Goal: Task Accomplishment & Management: Manage account settings

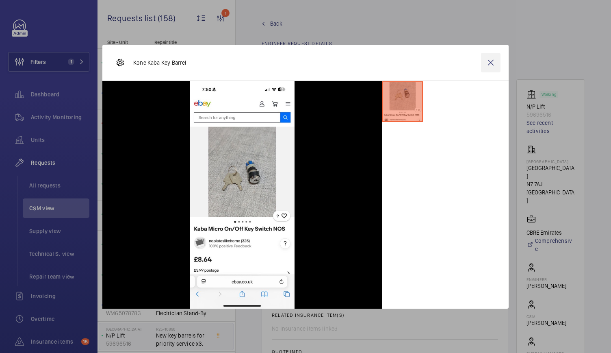
scroll to position [475, 0]
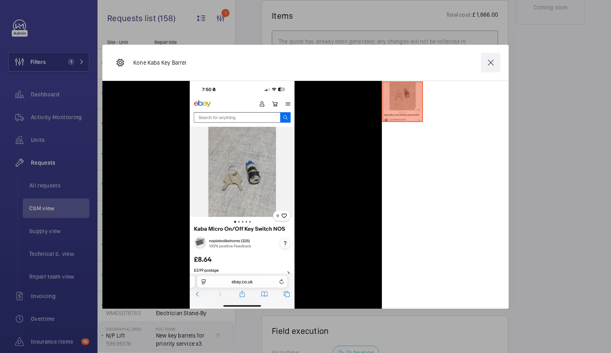
click at [489, 65] on wm-front-icon-button at bounding box center [490, 62] width 19 height 19
click at [39, 138] on span "Units" at bounding box center [60, 140] width 58 height 8
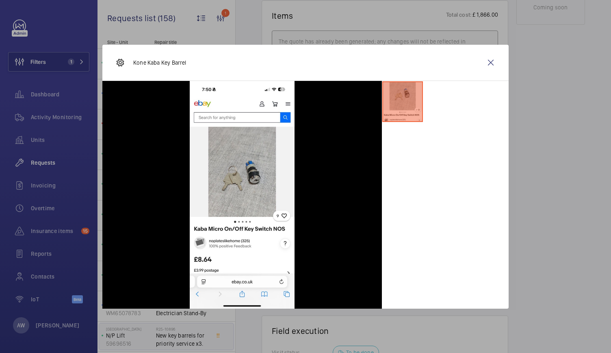
click at [39, 138] on span "Units" at bounding box center [60, 140] width 58 height 8
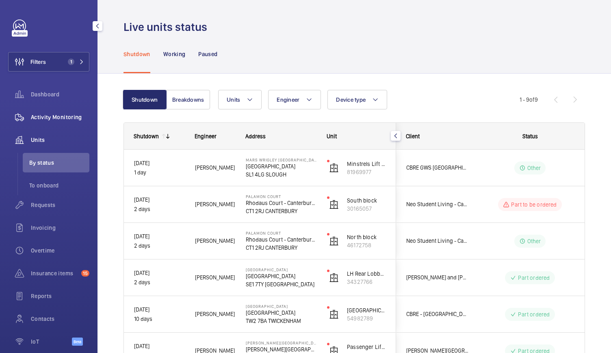
click at [36, 125] on div "Activity Monitoring" at bounding box center [48, 116] width 81 height 19
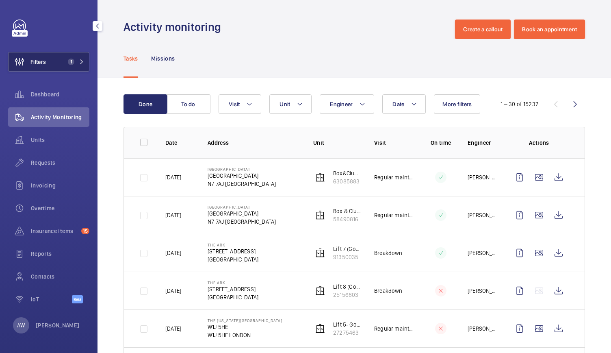
click at [58, 58] on button "Filters 1" at bounding box center [48, 61] width 81 height 19
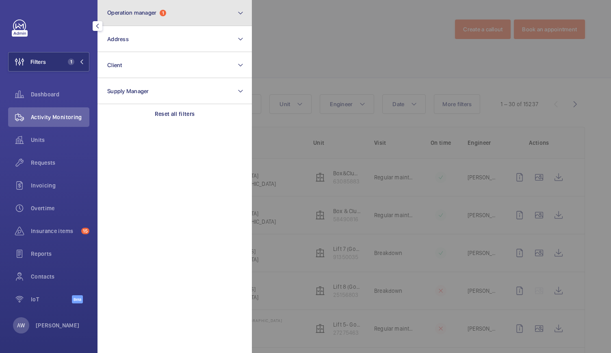
click at [127, 10] on span "Operation manager" at bounding box center [131, 12] width 49 height 6
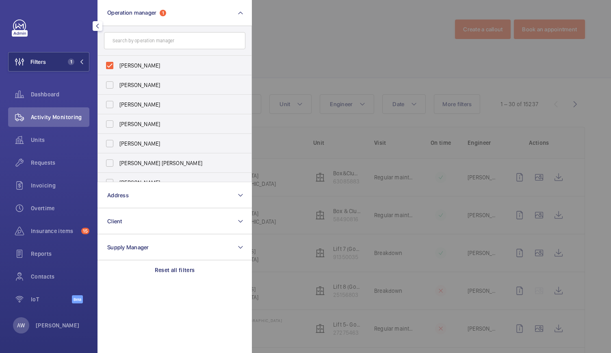
click at [63, 110] on div "Activity Monitoring" at bounding box center [48, 116] width 81 height 19
click at [325, 68] on div at bounding box center [557, 176] width 611 height 353
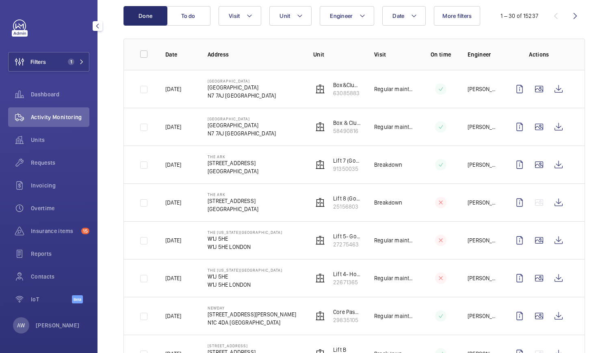
scroll to position [89, 0]
click at [554, 167] on wm-front-icon-button at bounding box center [558, 163] width 19 height 19
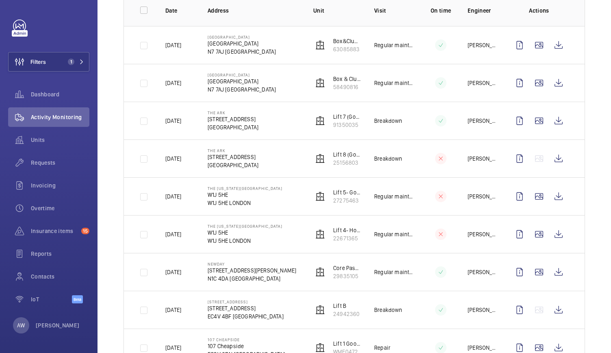
scroll to position [136, 0]
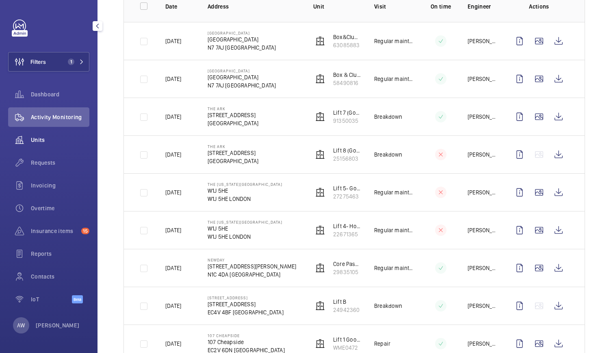
click at [38, 143] on span "Units" at bounding box center [60, 140] width 58 height 8
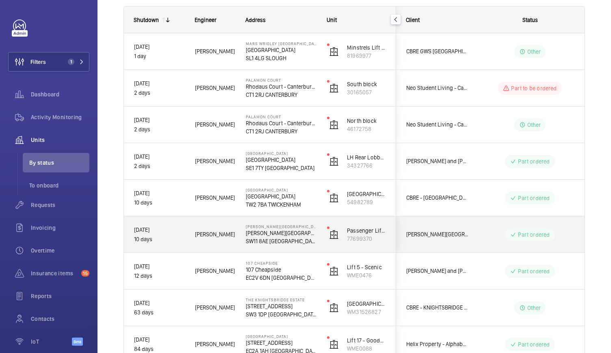
scroll to position [169, 0]
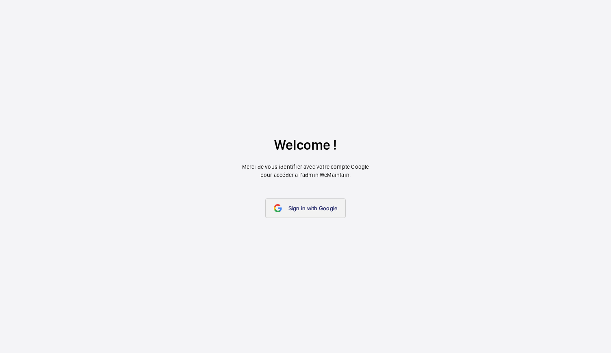
click at [314, 198] on link "Sign in with Google" at bounding box center [305, 207] width 81 height 19
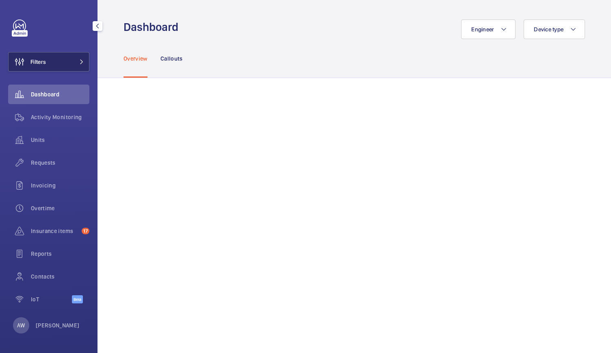
click at [76, 58] on button "Filters" at bounding box center [48, 61] width 81 height 19
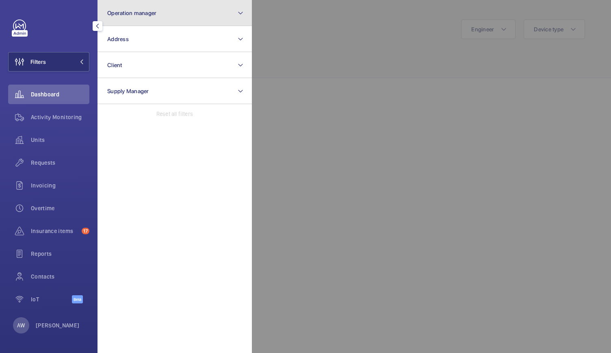
click at [154, 17] on button "Operation manager" at bounding box center [174, 13] width 154 height 26
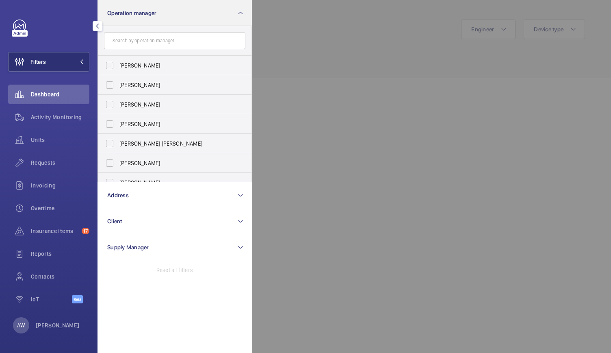
scroll to position [30, 0]
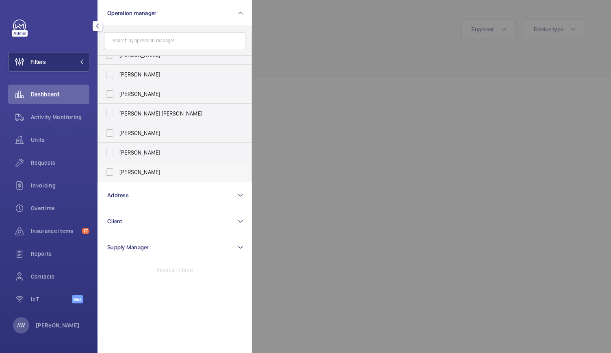
click at [108, 169] on label "[PERSON_NAME]" at bounding box center [168, 171] width 141 height 19
click at [108, 169] on input "[PERSON_NAME]" at bounding box center [110, 172] width 16 height 16
checkbox input "true"
click at [45, 107] on div "Activity Monitoring" at bounding box center [48, 116] width 81 height 19
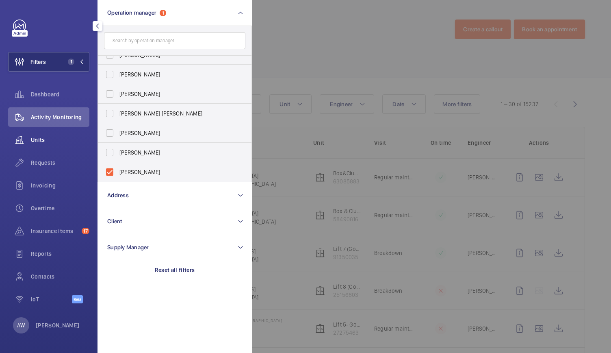
click at [30, 140] on wm-front-icon-button at bounding box center [19, 139] width 23 height 19
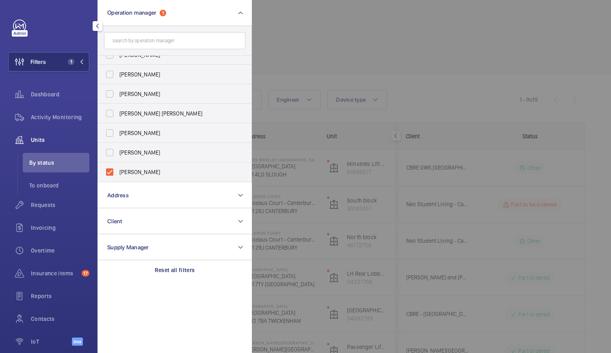
click at [309, 173] on div at bounding box center [557, 176] width 611 height 353
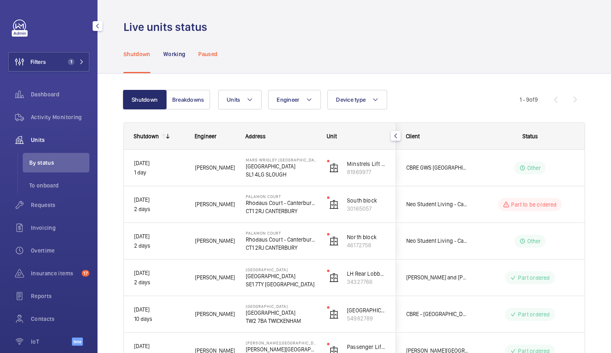
click at [210, 48] on div "Paused" at bounding box center [207, 54] width 19 height 39
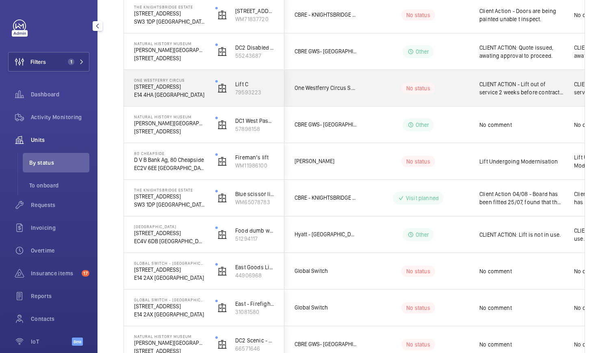
scroll to position [701, 0]
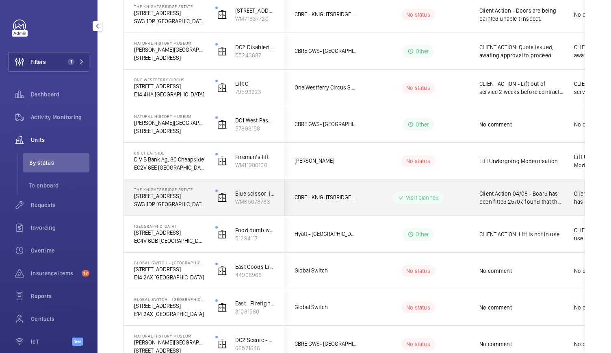
click at [204, 200] on p "SW3 1DP [GEOGRAPHIC_DATA]" at bounding box center [169, 204] width 71 height 8
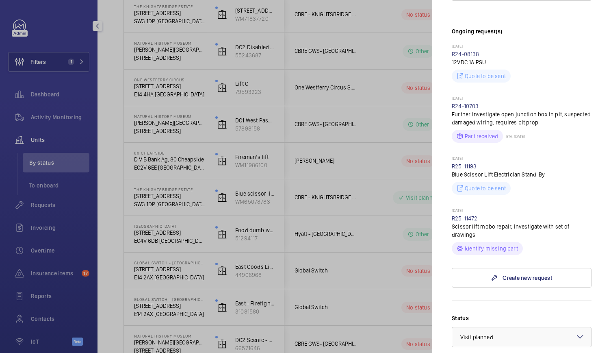
scroll to position [195, 0]
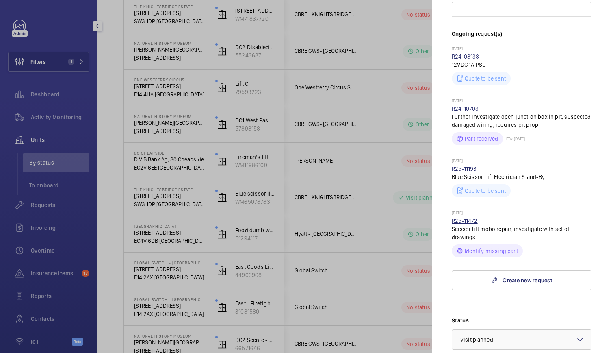
click at [470, 217] on link "R25-11472" at bounding box center [465, 220] width 26 height 6
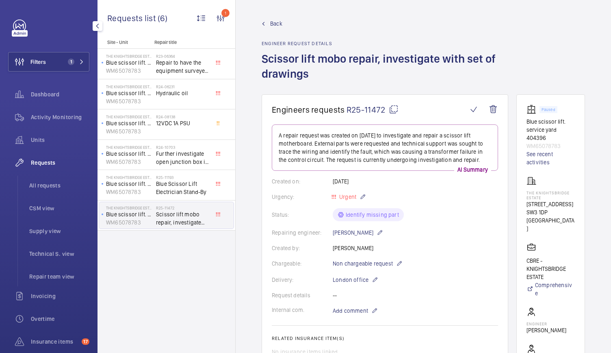
click at [275, 27] on span "Back" at bounding box center [276, 23] width 12 height 8
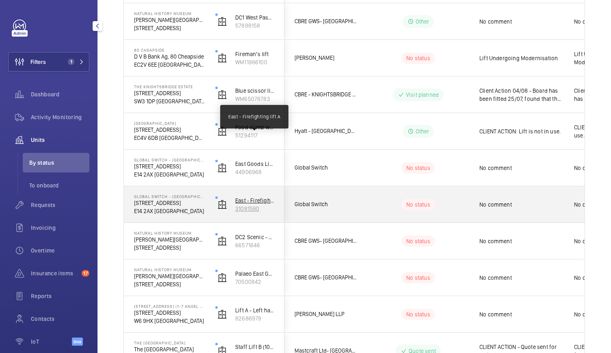
scroll to position [802, 0]
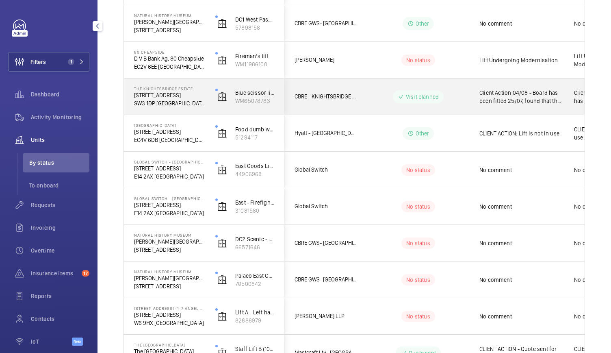
click at [201, 102] on p "SW3 1DP [GEOGRAPHIC_DATA]" at bounding box center [169, 103] width 71 height 8
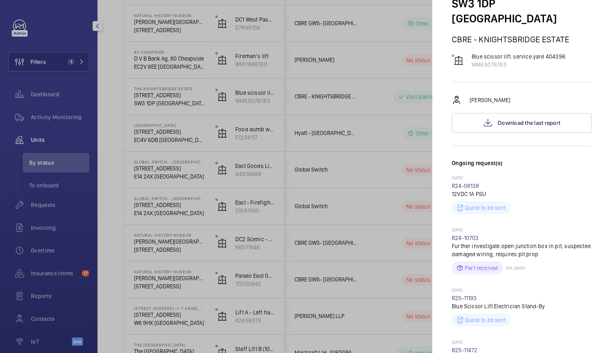
scroll to position [65, 0]
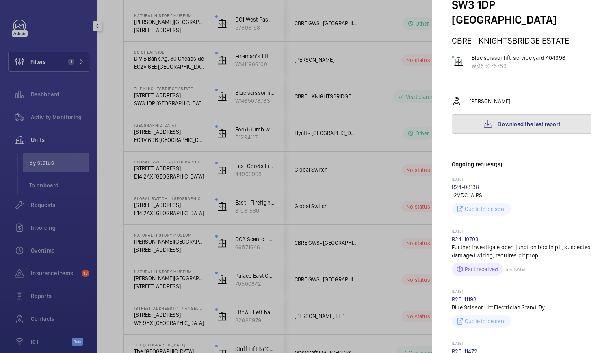
click at [515, 121] on span "Download the last report" at bounding box center [529, 124] width 63 height 6
